Goal: Browse casually: Explore the website without a specific task or goal

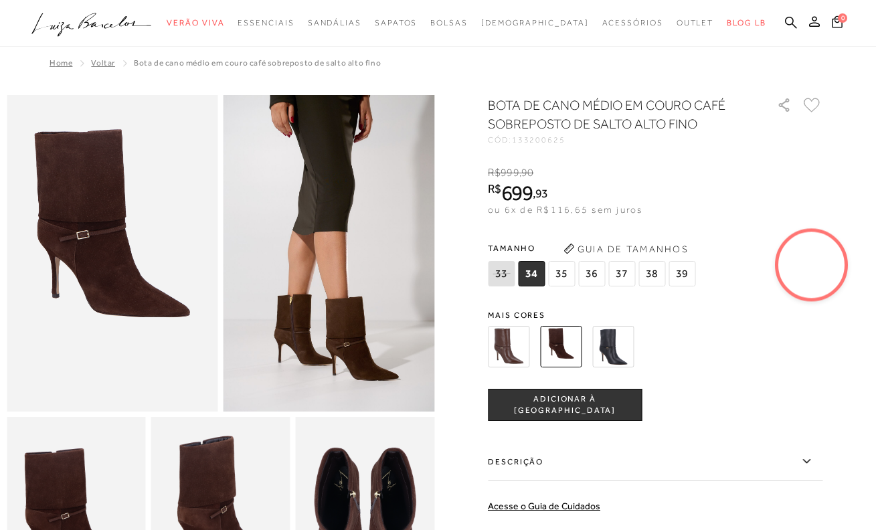
click at [102, 29] on icon ".a{fill-rule:evenodd;}" at bounding box center [91, 25] width 120 height 28
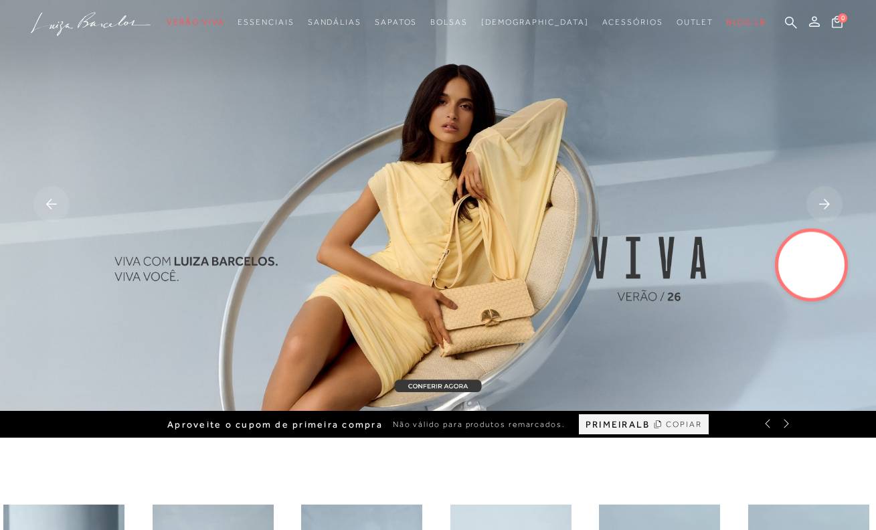
click at [490, 227] on img at bounding box center [438, 205] width 876 height 411
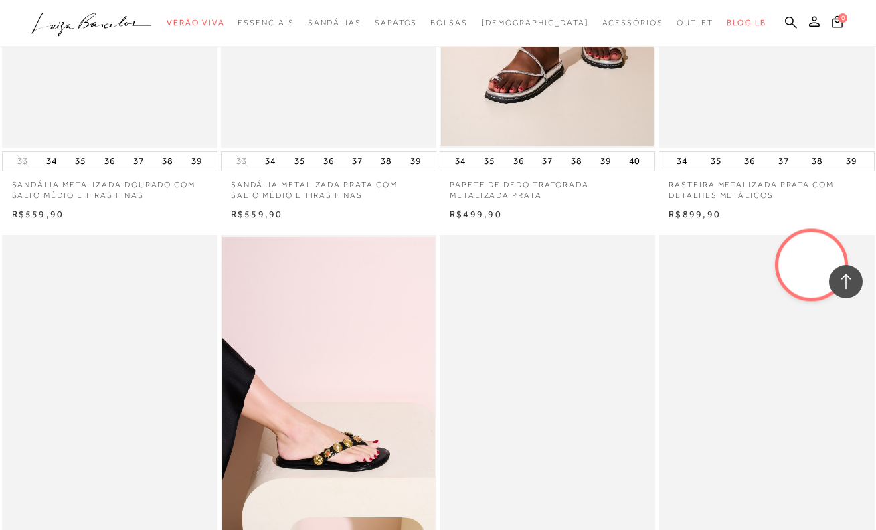
scroll to position [2266, 0]
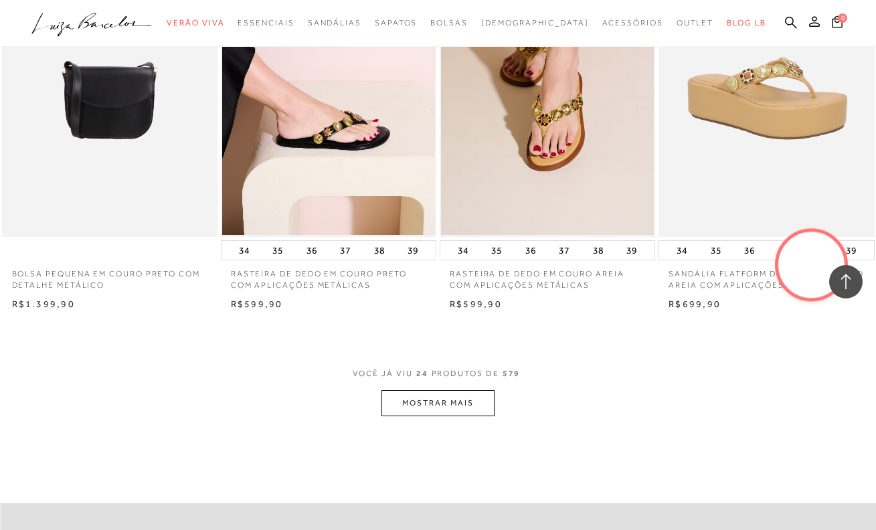
click at [441, 394] on button "MOSTRAR MAIS" at bounding box center [437, 403] width 112 height 26
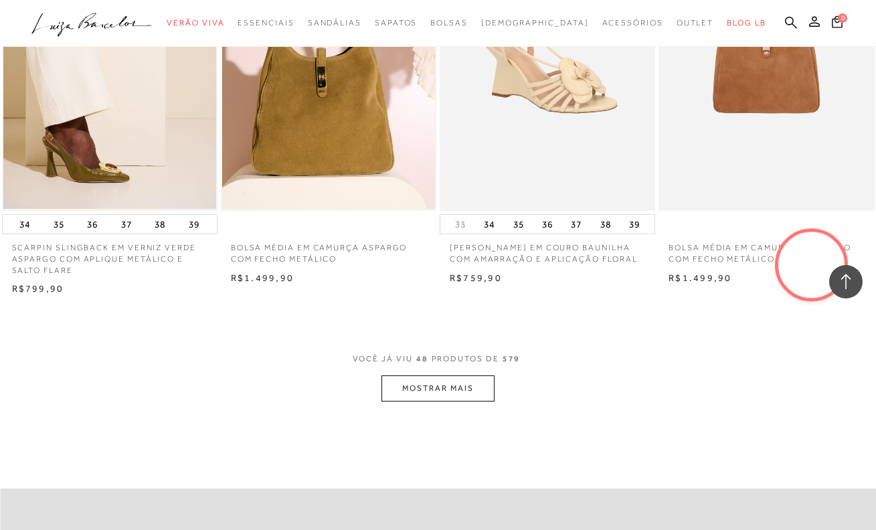
scroll to position [4780, 0]
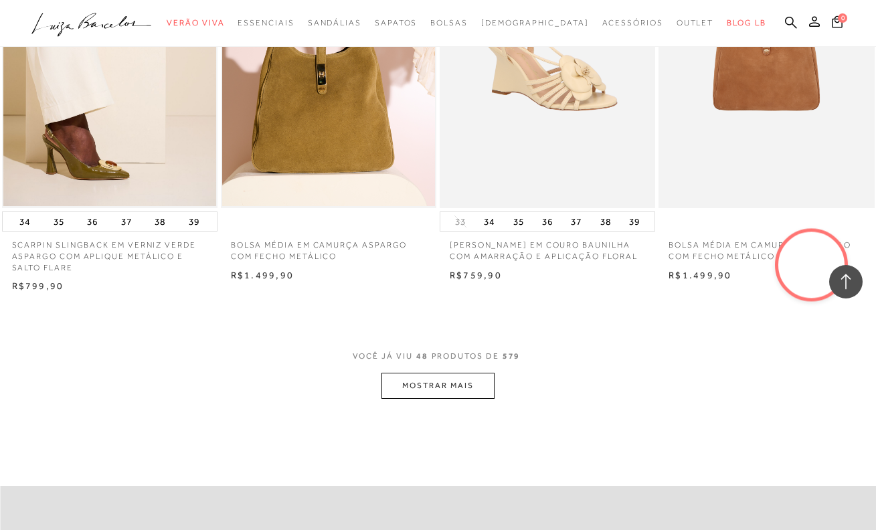
click at [453, 373] on button "MOSTRAR MAIS" at bounding box center [437, 386] width 112 height 26
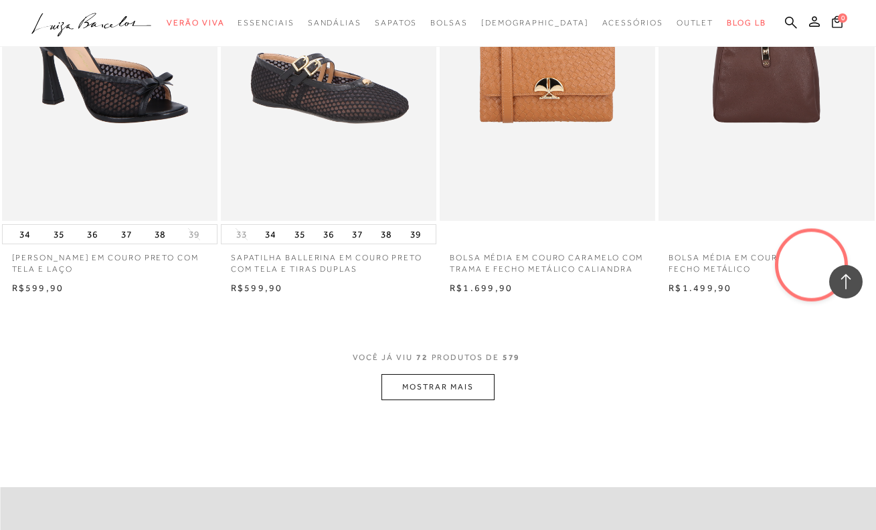
scroll to position [7255, 0]
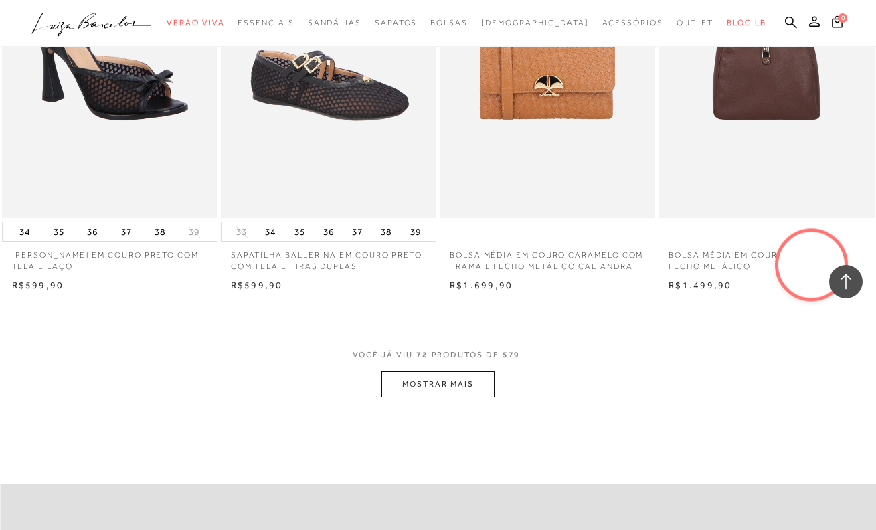
click at [468, 371] on button "MOSTRAR MAIS" at bounding box center [437, 384] width 112 height 26
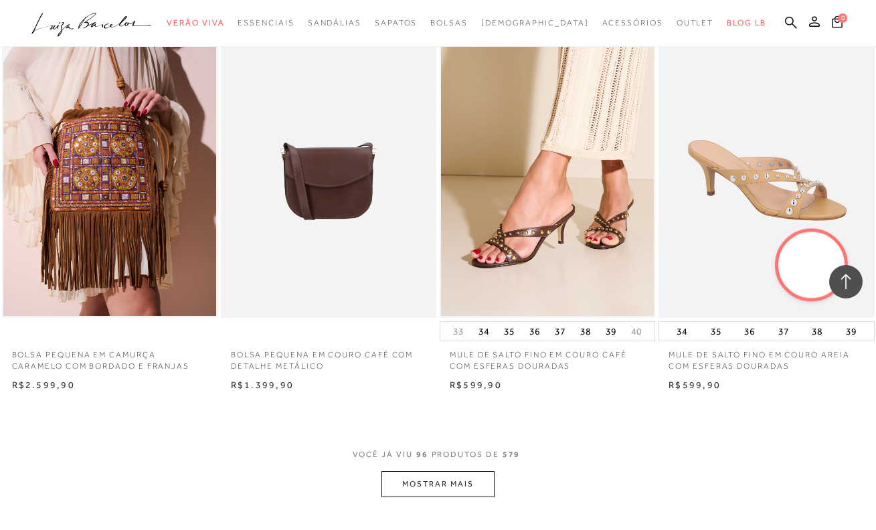
scroll to position [9786, 0]
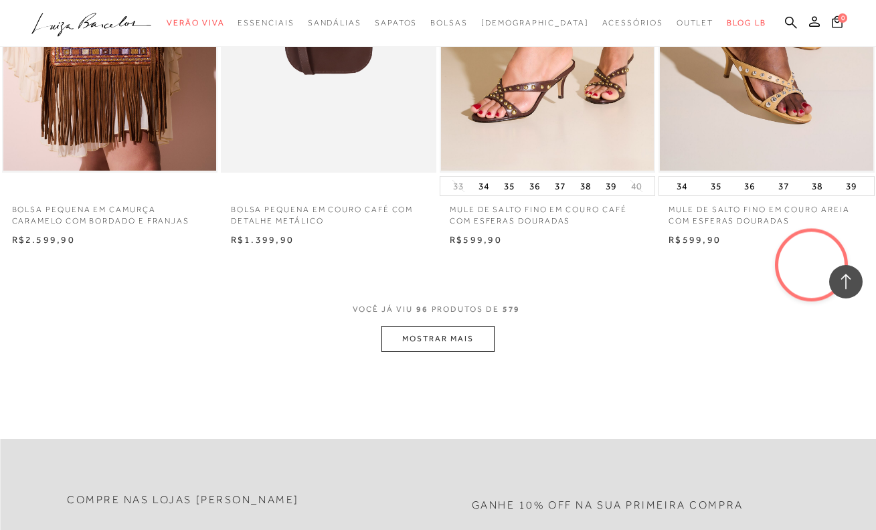
click at [461, 326] on button "MOSTRAR MAIS" at bounding box center [437, 339] width 112 height 26
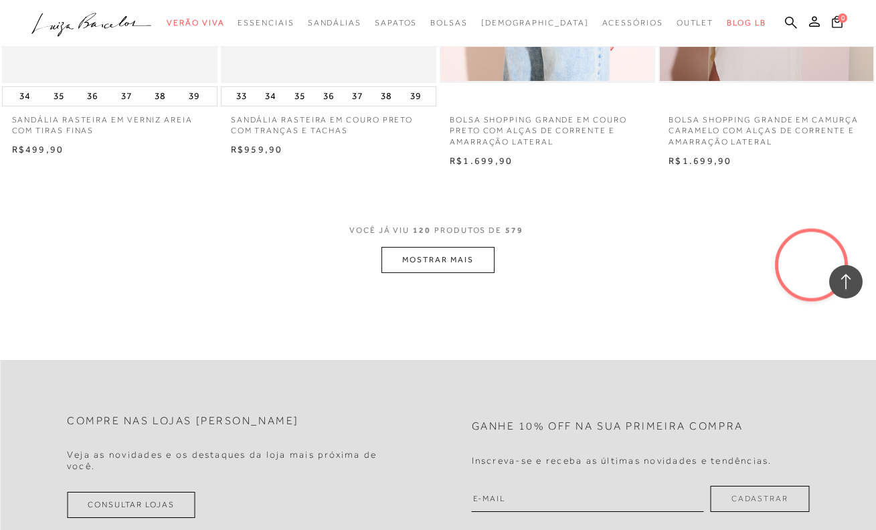
scroll to position [12258, 0]
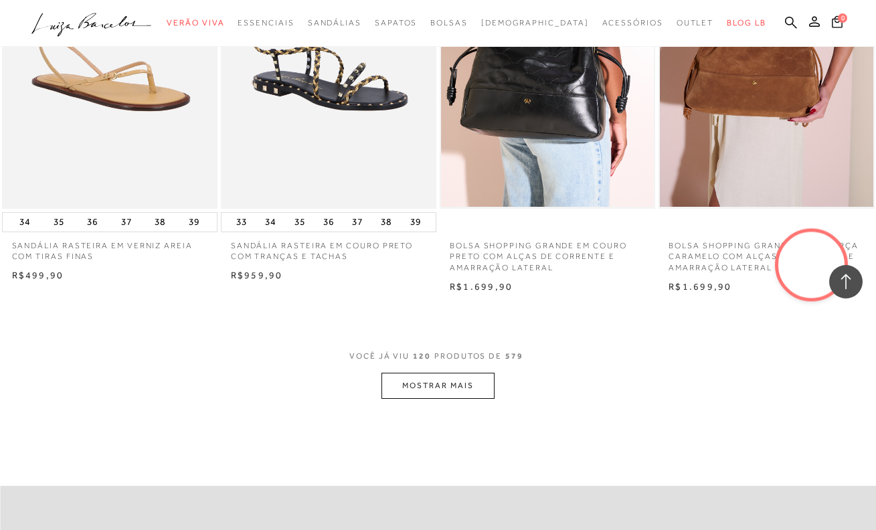
click at [460, 373] on button "MOSTRAR MAIS" at bounding box center [437, 386] width 112 height 26
